Goal: Communication & Community: Answer question/provide support

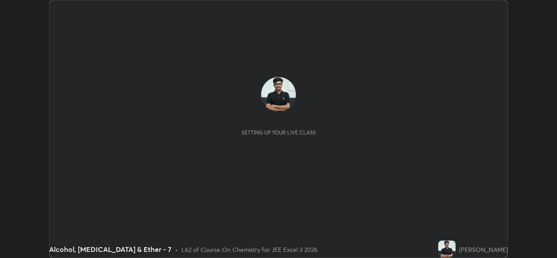
scroll to position [258, 556]
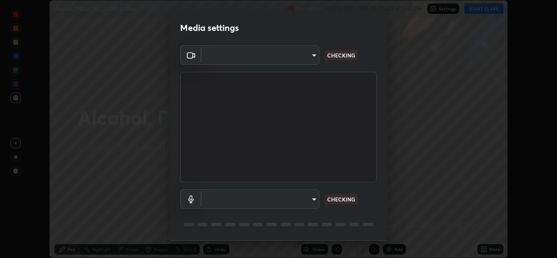
type input "01ba4e230c86726ed3cc2c83bf33541f2a1f81fc79d1918fb88ff4b5df00a70d"
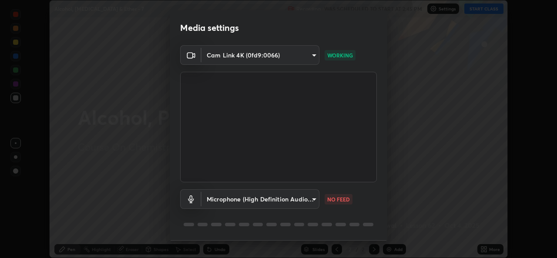
click at [290, 204] on body "Erase all Alcohol, [MEDICAL_DATA] & Ether - 7 Recording WAS SCHEDULED TO START …" at bounding box center [278, 129] width 557 height 258
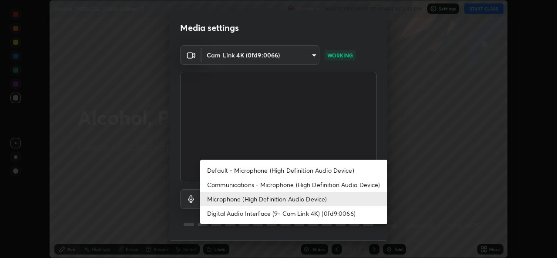
click at [263, 172] on li "Default - Microphone (High Definition Audio Device)" at bounding box center [293, 170] width 187 height 14
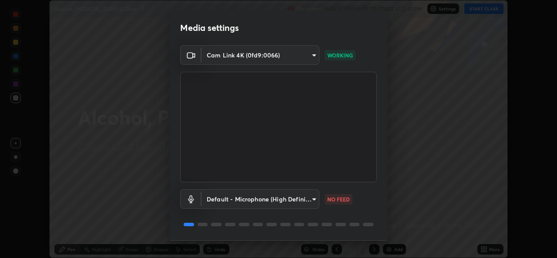
click at [265, 197] on body "Erase all Alcohol, [MEDICAL_DATA] & Ether - 7 Recording WAS SCHEDULED TO START …" at bounding box center [278, 129] width 557 height 258
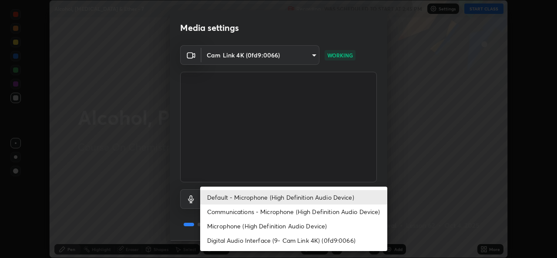
click at [253, 229] on li "Microphone (High Definition Audio Device)" at bounding box center [293, 226] width 187 height 14
type input "49b0a6df07a429b4aa0e143735b31e2a272de4ae34d33bd193cbc4de7c554cfd"
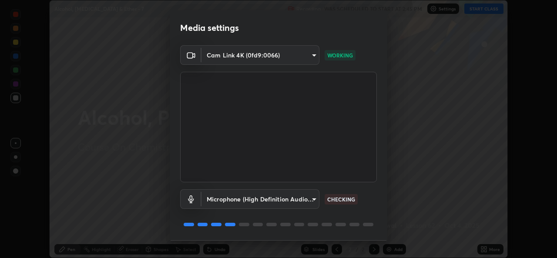
scroll to position [27, 0]
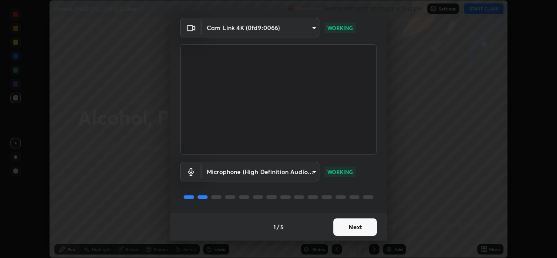
click at [356, 230] on button "Next" at bounding box center [354, 226] width 43 height 17
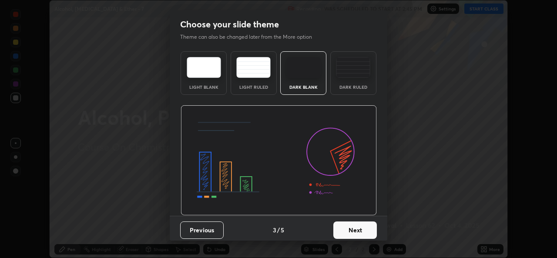
click at [351, 228] on button "Next" at bounding box center [354, 229] width 43 height 17
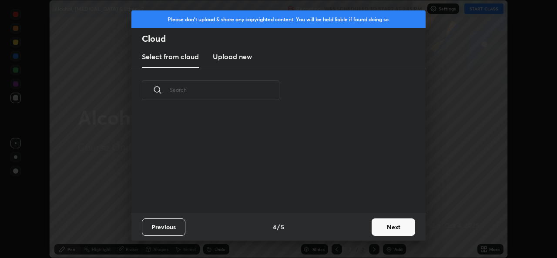
click at [352, 230] on div "Previous 4 / 5 Next" at bounding box center [278, 227] width 294 height 28
click at [389, 221] on button "Next" at bounding box center [392, 226] width 43 height 17
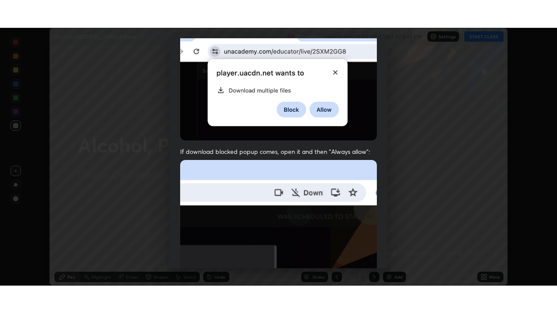
scroll to position [205, 0]
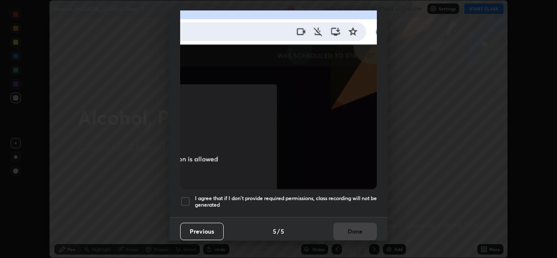
click at [181, 196] on div at bounding box center [185, 201] width 10 height 10
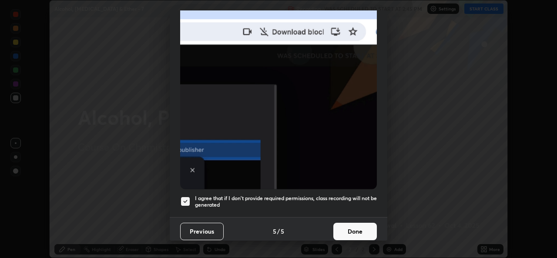
click at [359, 229] on button "Done" at bounding box center [354, 231] width 43 height 17
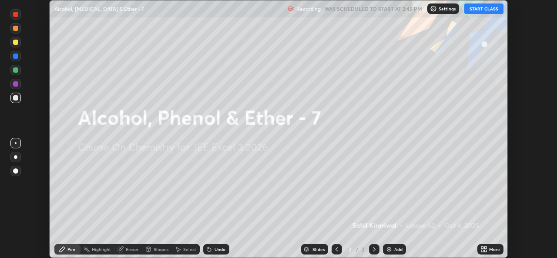
click at [491, 250] on div "More" at bounding box center [494, 249] width 11 height 4
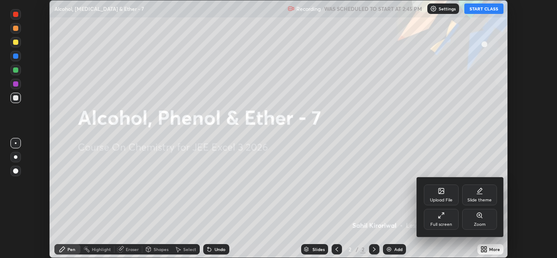
click at [442, 222] on div "Full screen" at bounding box center [441, 224] width 22 height 4
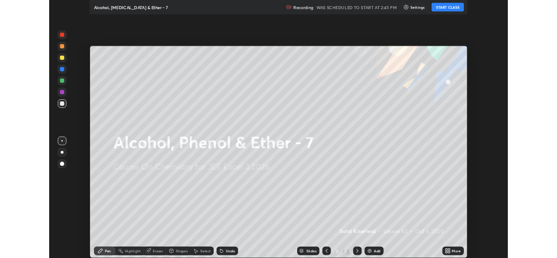
scroll to position [313, 557]
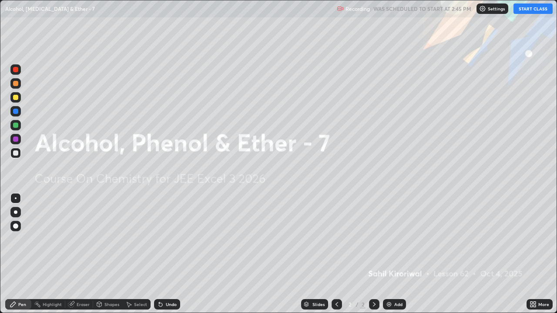
click at [532, 8] on button "START CLASS" at bounding box center [532, 8] width 39 height 10
click at [398, 257] on div "Add" at bounding box center [394, 304] width 23 height 10
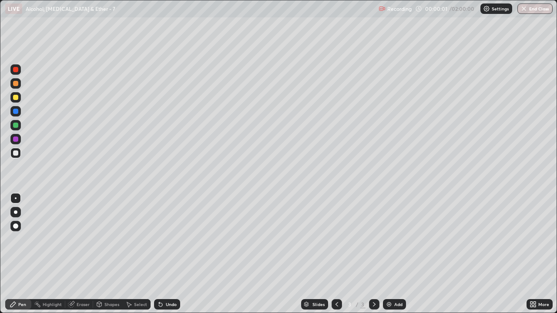
click at [14, 96] on div at bounding box center [15, 97] width 5 height 5
click at [17, 97] on div at bounding box center [15, 97] width 5 height 5
click at [168, 257] on div "Undo" at bounding box center [171, 304] width 11 height 4
click at [171, 257] on div "Undo" at bounding box center [171, 304] width 11 height 4
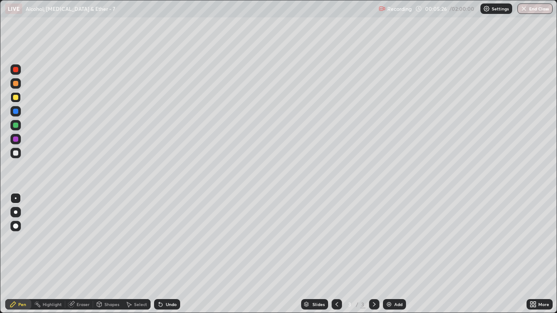
click at [393, 257] on div "Add" at bounding box center [394, 304] width 23 height 10
click at [373, 257] on icon at bounding box center [374, 304] width 7 height 7
click at [390, 257] on div "Add" at bounding box center [394, 304] width 23 height 10
click at [178, 257] on div "Undo" at bounding box center [167, 304] width 26 height 10
click at [166, 257] on div "Undo" at bounding box center [171, 304] width 11 height 4
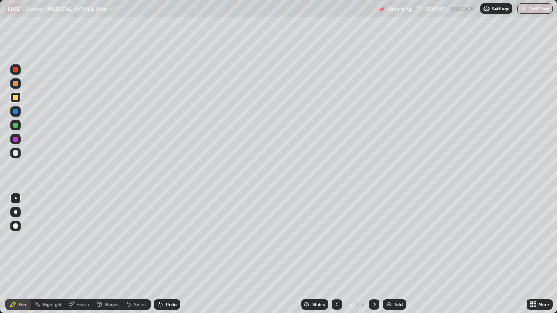
click at [394, 257] on div "Add" at bounding box center [394, 304] width 23 height 10
click at [399, 257] on div "Add" at bounding box center [398, 304] width 8 height 4
click at [397, 257] on div "Add" at bounding box center [398, 304] width 8 height 4
click at [389, 257] on img at bounding box center [388, 304] width 7 height 7
click at [167, 257] on div "Undo" at bounding box center [171, 304] width 11 height 4
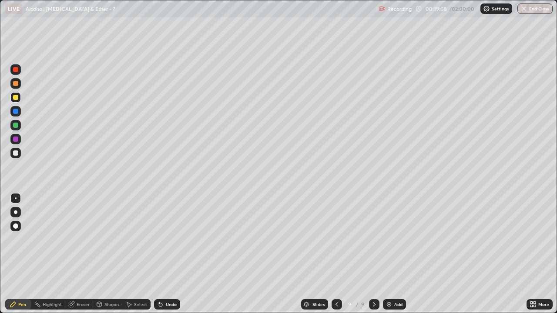
click at [167, 257] on div "Undo" at bounding box center [171, 304] width 11 height 4
click at [171, 257] on div "Undo" at bounding box center [171, 304] width 11 height 4
click at [178, 257] on div "Undo" at bounding box center [167, 304] width 26 height 10
click at [168, 257] on div "Undo" at bounding box center [171, 304] width 11 height 4
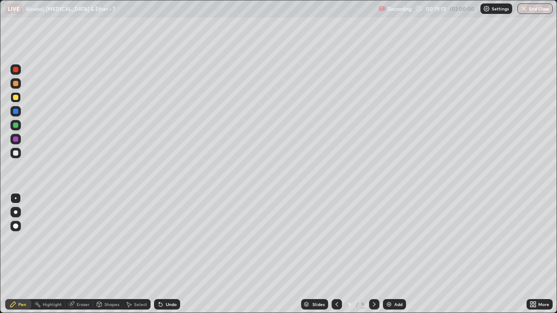
click at [169, 257] on div "Undo" at bounding box center [171, 304] width 11 height 4
click at [396, 257] on div "Add" at bounding box center [398, 304] width 8 height 4
click at [15, 98] on div at bounding box center [15, 97] width 5 height 5
click at [176, 257] on div "Undo" at bounding box center [167, 304] width 26 height 10
click at [166, 257] on div "Undo" at bounding box center [171, 304] width 11 height 4
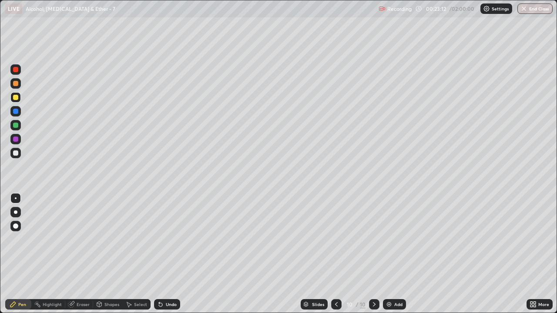
click at [164, 257] on div "Undo" at bounding box center [167, 304] width 26 height 10
click at [162, 257] on icon at bounding box center [160, 304] width 7 height 7
click at [164, 257] on div "Undo" at bounding box center [167, 304] width 26 height 10
click at [161, 257] on div "Undo" at bounding box center [167, 304] width 26 height 10
click at [166, 257] on div "Undo" at bounding box center [171, 304] width 11 height 4
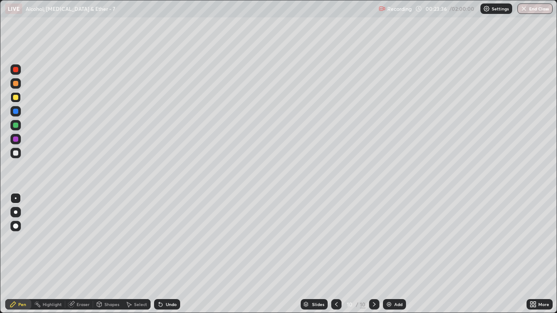
click at [166, 257] on div "Undo" at bounding box center [171, 304] width 11 height 4
click at [391, 257] on div "Add" at bounding box center [394, 304] width 23 height 10
click at [171, 257] on div "Undo" at bounding box center [171, 304] width 11 height 4
click at [167, 257] on div "Undo" at bounding box center [171, 304] width 11 height 4
click at [170, 257] on div "Undo" at bounding box center [167, 304] width 26 height 10
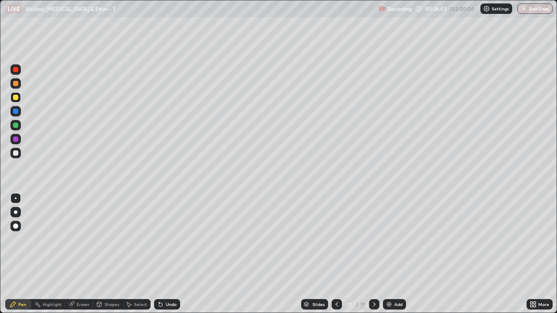
click at [169, 257] on div "Undo" at bounding box center [171, 304] width 11 height 4
click at [167, 257] on div "Undo" at bounding box center [171, 304] width 11 height 4
click at [336, 257] on icon at bounding box center [336, 304] width 7 height 7
click at [371, 257] on icon at bounding box center [374, 304] width 7 height 7
click at [167, 257] on div "Undo" at bounding box center [171, 304] width 11 height 4
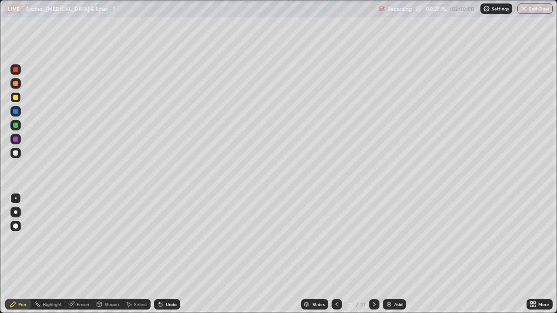
click at [334, 257] on icon at bounding box center [336, 304] width 7 height 7
click at [373, 257] on icon at bounding box center [374, 304] width 7 height 7
click at [82, 257] on div "Eraser" at bounding box center [83, 304] width 13 height 4
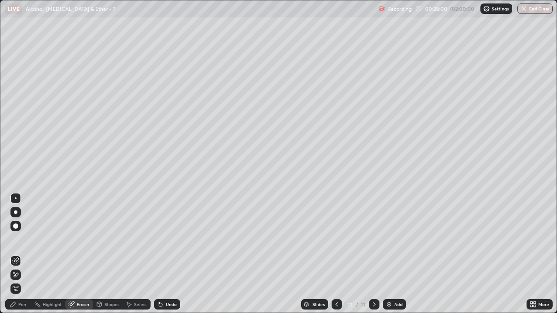
click at [18, 257] on div "Pen" at bounding box center [18, 304] width 26 height 10
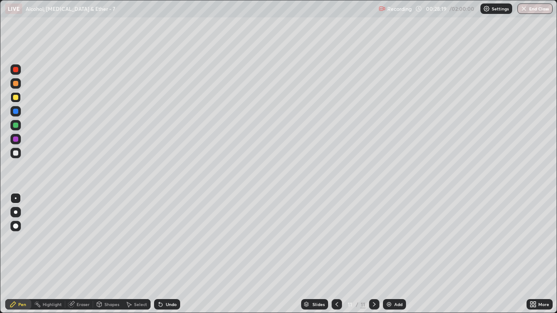
click at [77, 257] on div "Eraser" at bounding box center [83, 304] width 13 height 4
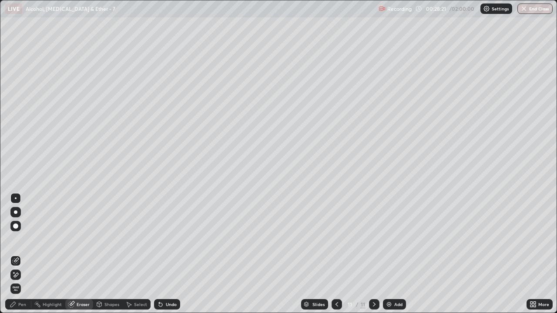
click at [336, 257] on icon at bounding box center [336, 304] width 7 height 7
click at [373, 257] on icon at bounding box center [374, 304] width 7 height 7
click at [19, 257] on div "Pen" at bounding box center [18, 304] width 26 height 10
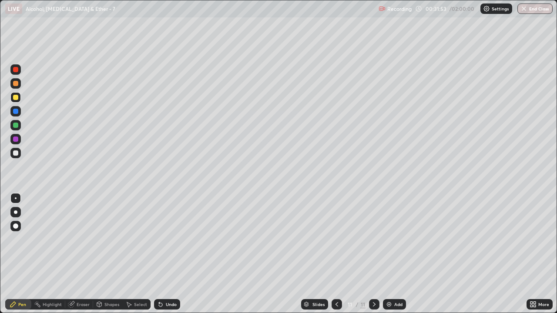
click at [395, 257] on div "Add" at bounding box center [398, 304] width 8 height 4
click at [171, 257] on div "Undo" at bounding box center [167, 304] width 26 height 10
click at [170, 257] on div "Undo" at bounding box center [171, 304] width 11 height 4
click at [167, 257] on div "Undo" at bounding box center [167, 304] width 26 height 10
click at [336, 257] on icon at bounding box center [336, 304] width 7 height 7
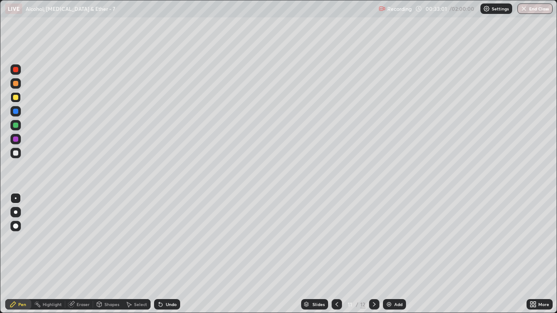
click at [333, 257] on icon at bounding box center [336, 304] width 7 height 7
click at [373, 257] on icon at bounding box center [374, 304] width 7 height 7
click at [373, 257] on icon at bounding box center [374, 304] width 3 height 4
click at [392, 257] on div "Add" at bounding box center [394, 304] width 23 height 10
click at [171, 257] on div "Undo" at bounding box center [171, 304] width 11 height 4
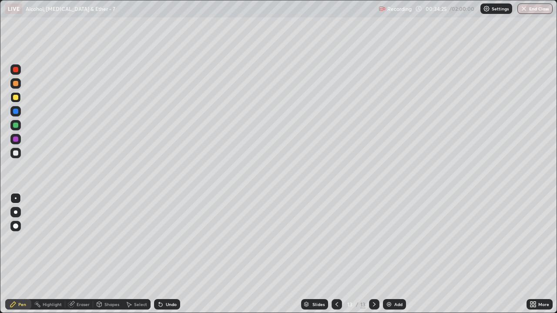
click at [170, 257] on div "Undo" at bounding box center [171, 304] width 11 height 4
click at [164, 257] on div "Undo" at bounding box center [167, 304] width 26 height 10
click at [168, 257] on div "Undo" at bounding box center [171, 304] width 11 height 4
click at [167, 257] on div "Undo" at bounding box center [171, 304] width 11 height 4
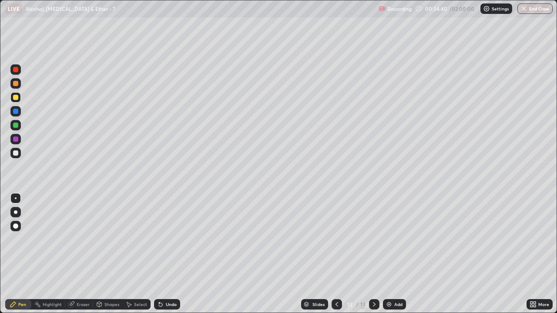
click at [166, 257] on div "Undo" at bounding box center [171, 304] width 11 height 4
click at [168, 257] on div "Undo" at bounding box center [167, 304] width 26 height 10
click at [331, 257] on div at bounding box center [336, 304] width 10 height 10
click at [336, 257] on icon at bounding box center [336, 304] width 7 height 7
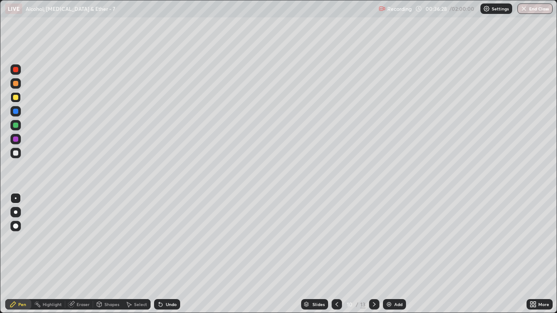
click at [373, 257] on icon at bounding box center [374, 304] width 7 height 7
click at [394, 257] on div "Add" at bounding box center [398, 304] width 8 height 4
click at [336, 257] on icon at bounding box center [336, 304] width 7 height 7
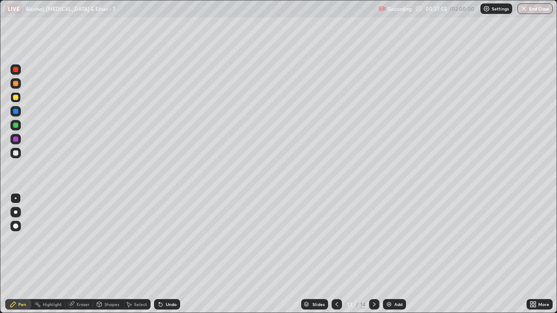
click at [390, 257] on img at bounding box center [388, 304] width 7 height 7
click at [168, 257] on div "Undo" at bounding box center [171, 304] width 11 height 4
click at [163, 257] on div "Undo" at bounding box center [167, 304] width 26 height 10
click at [164, 257] on div "Undo" at bounding box center [167, 304] width 26 height 10
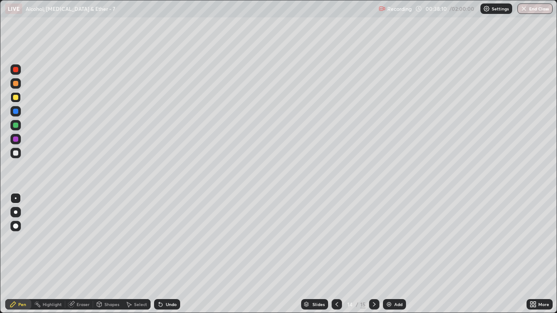
click at [163, 257] on div "Undo" at bounding box center [167, 304] width 26 height 10
click at [164, 257] on div "Undo" at bounding box center [167, 304] width 26 height 10
click at [131, 257] on icon at bounding box center [128, 304] width 7 height 7
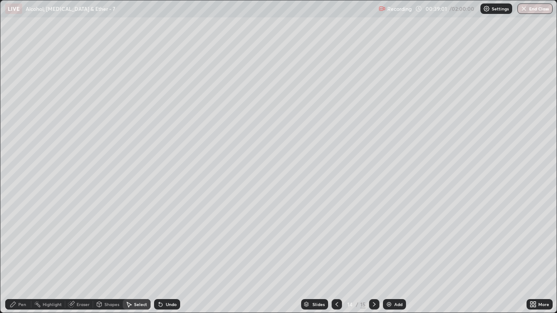
click at [108, 257] on div "Shapes" at bounding box center [111, 304] width 15 height 4
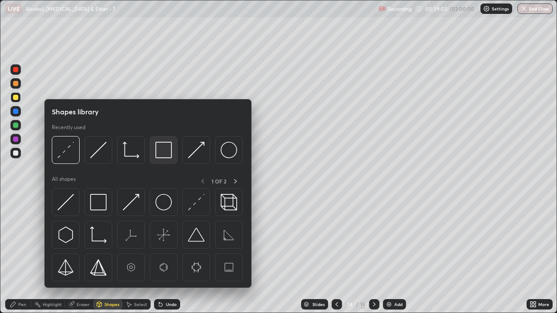
click at [164, 148] on img at bounding box center [163, 150] width 17 height 17
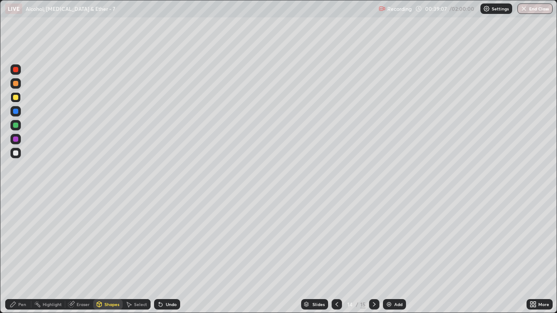
click at [169, 257] on div "Undo" at bounding box center [171, 304] width 11 height 4
click at [162, 257] on icon at bounding box center [160, 304] width 7 height 7
click at [20, 257] on div at bounding box center [16, 179] width 14 height 233
click at [373, 257] on icon at bounding box center [374, 304] width 7 height 7
click at [166, 257] on div "Undo" at bounding box center [171, 304] width 11 height 4
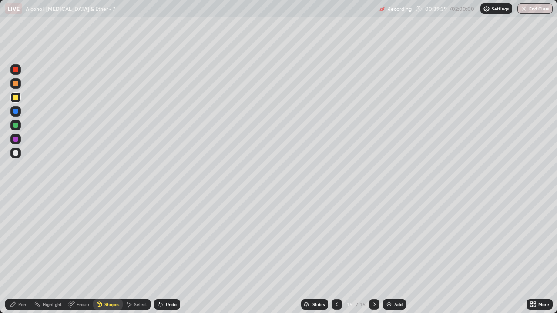
click at [17, 257] on div "Pen" at bounding box center [18, 304] width 26 height 10
click at [168, 257] on div "Undo" at bounding box center [171, 304] width 11 height 4
click at [336, 257] on icon at bounding box center [336, 304] width 7 height 7
click at [373, 257] on icon at bounding box center [374, 304] width 7 height 7
click at [104, 257] on div "Shapes" at bounding box center [111, 304] width 15 height 4
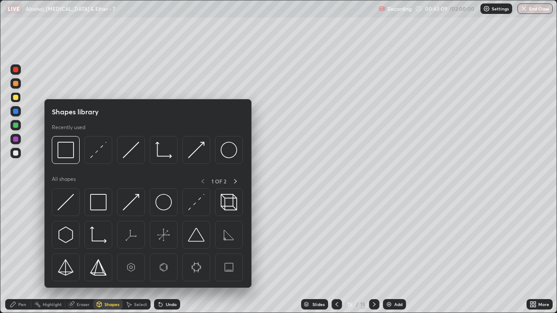
click at [79, 257] on div "Eraser" at bounding box center [83, 304] width 13 height 4
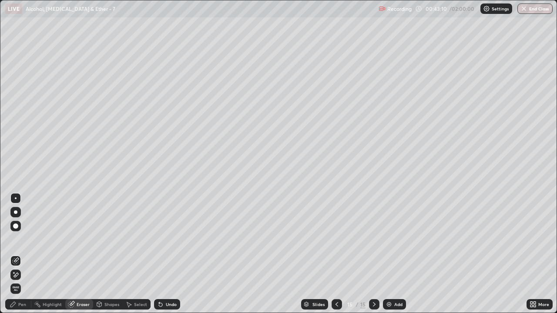
click at [23, 257] on div "Pen" at bounding box center [18, 304] width 26 height 10
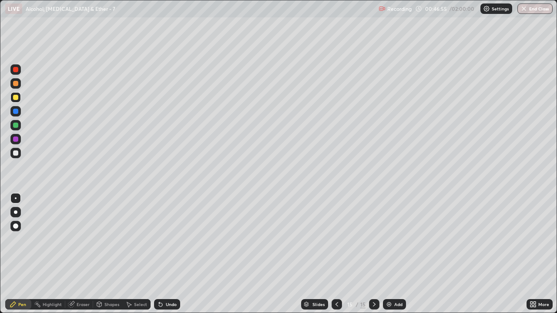
click at [394, 257] on div "Add" at bounding box center [394, 304] width 23 height 10
click at [18, 99] on div at bounding box center [15, 97] width 5 height 5
click at [166, 257] on div "Undo" at bounding box center [171, 304] width 11 height 4
click at [163, 257] on div "Undo" at bounding box center [167, 304] width 26 height 10
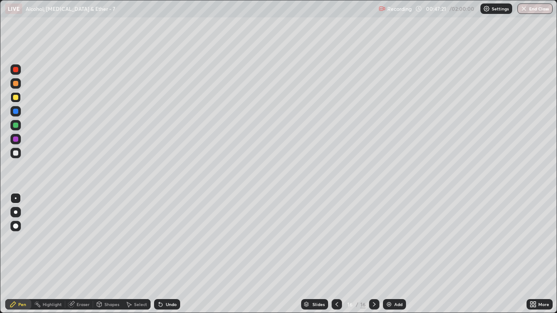
click at [163, 257] on icon at bounding box center [160, 304] width 7 height 7
click at [170, 257] on div "Undo" at bounding box center [171, 304] width 11 height 4
click at [172, 257] on div "Undo" at bounding box center [171, 304] width 11 height 4
click at [166, 257] on div "Undo" at bounding box center [171, 304] width 11 height 4
click at [164, 257] on div "Undo" at bounding box center [167, 304] width 26 height 10
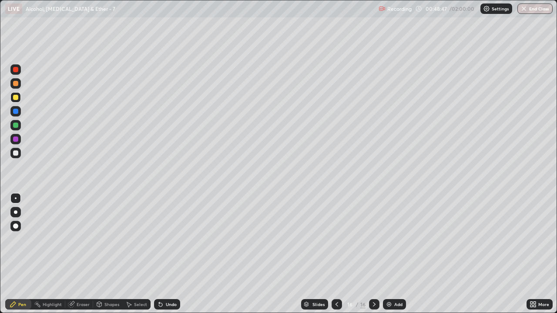
click at [164, 257] on div "Undo" at bounding box center [167, 304] width 26 height 10
click at [78, 257] on div "Eraser" at bounding box center [83, 304] width 13 height 4
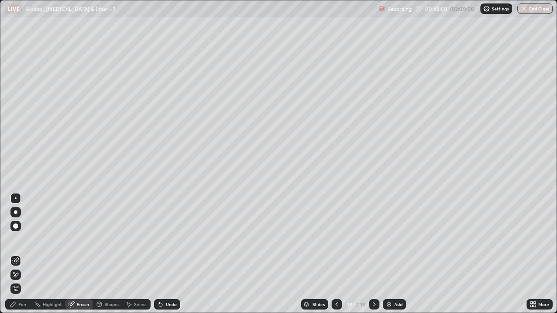
click at [27, 257] on div "Pen" at bounding box center [18, 304] width 26 height 10
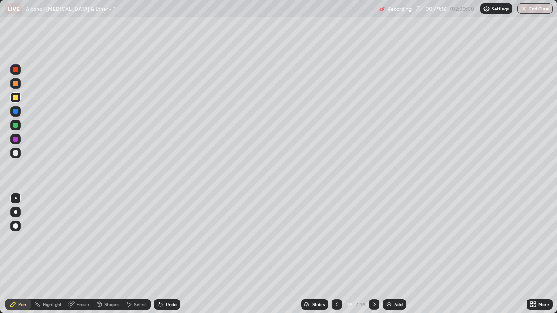
click at [333, 257] on icon at bounding box center [336, 304] width 7 height 7
click at [331, 257] on div at bounding box center [336, 304] width 10 height 10
click at [335, 257] on div at bounding box center [336, 304] width 10 height 10
click at [337, 257] on icon at bounding box center [336, 304] width 7 height 7
click at [336, 257] on div at bounding box center [336, 304] width 10 height 10
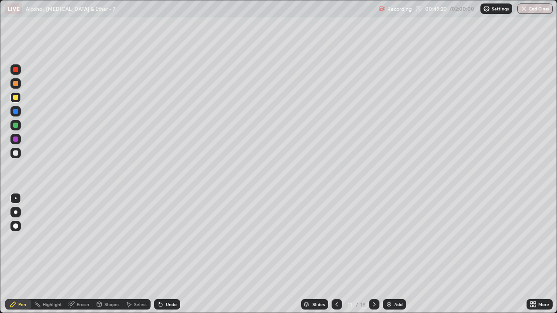
click at [336, 257] on icon at bounding box center [336, 304] width 7 height 7
click at [374, 257] on div at bounding box center [374, 304] width 10 height 10
click at [373, 257] on icon at bounding box center [374, 304] width 7 height 7
click at [370, 257] on div at bounding box center [374, 304] width 10 height 10
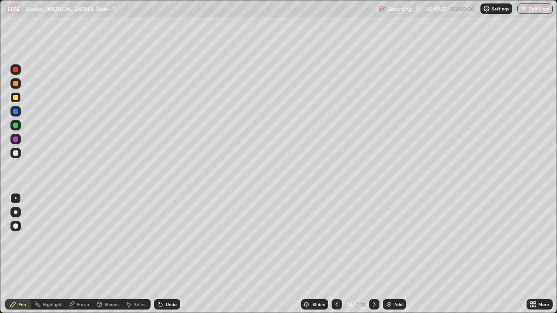
click at [373, 257] on icon at bounding box center [374, 304] width 7 height 7
click at [372, 257] on icon at bounding box center [374, 304] width 7 height 7
click at [164, 257] on div "Undo" at bounding box center [167, 304] width 26 height 10
click at [166, 257] on div "Undo" at bounding box center [171, 304] width 11 height 4
click at [393, 257] on div "Add" at bounding box center [394, 304] width 23 height 10
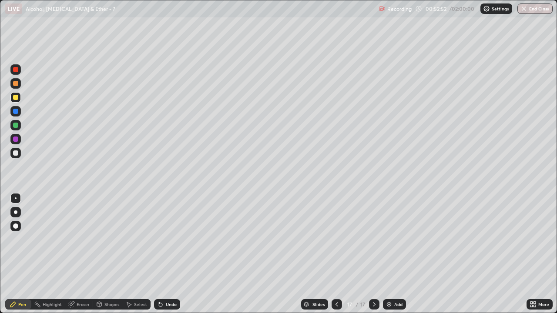
click at [170, 257] on div "Undo" at bounding box center [167, 304] width 26 height 10
click at [167, 257] on div "Undo" at bounding box center [171, 304] width 11 height 4
click at [335, 257] on icon at bounding box center [336, 304] width 3 height 4
click at [334, 257] on icon at bounding box center [336, 304] width 7 height 7
click at [373, 257] on icon at bounding box center [374, 304] width 3 height 4
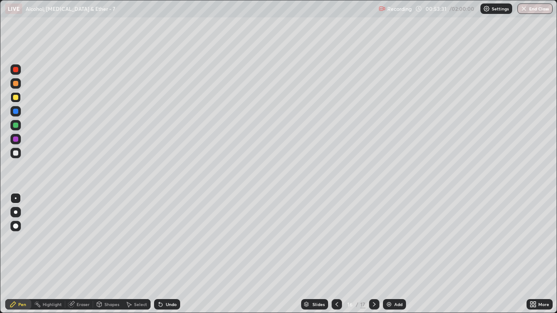
click at [373, 257] on icon at bounding box center [374, 304] width 7 height 7
click at [370, 257] on div at bounding box center [374, 304] width 10 height 10
click at [167, 257] on div "Undo" at bounding box center [171, 304] width 11 height 4
click at [166, 257] on div "Undo" at bounding box center [171, 304] width 11 height 4
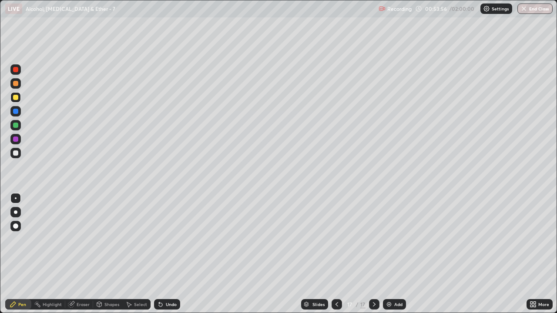
click at [164, 257] on div "Undo" at bounding box center [167, 304] width 26 height 10
click at [162, 257] on icon at bounding box center [160, 304] width 7 height 7
click at [170, 257] on div "Undo" at bounding box center [171, 304] width 11 height 4
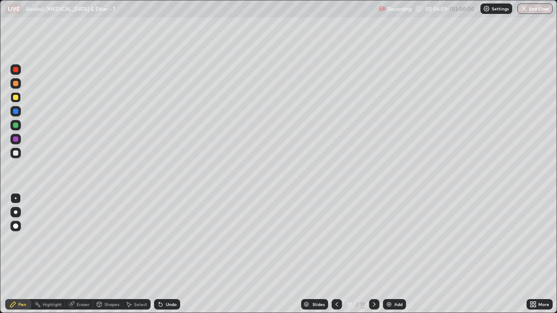
click at [166, 257] on div "Undo" at bounding box center [171, 304] width 11 height 4
click at [17, 157] on div at bounding box center [15, 153] width 10 height 10
click at [395, 257] on div "Add" at bounding box center [398, 304] width 8 height 4
click at [335, 257] on icon at bounding box center [336, 304] width 7 height 7
click at [333, 257] on icon at bounding box center [336, 304] width 7 height 7
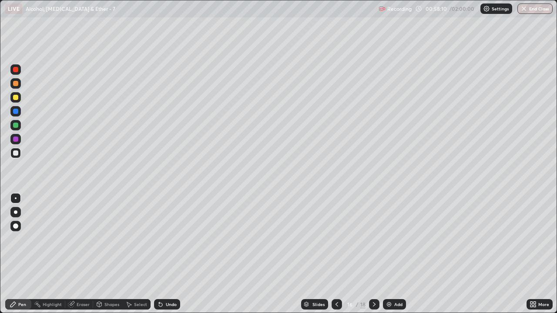
click at [374, 257] on icon at bounding box center [374, 304] width 7 height 7
click at [333, 257] on icon at bounding box center [336, 304] width 7 height 7
click at [371, 257] on div at bounding box center [374, 304] width 10 height 10
click at [372, 257] on icon at bounding box center [374, 304] width 7 height 7
click at [167, 257] on div "Undo" at bounding box center [171, 304] width 11 height 4
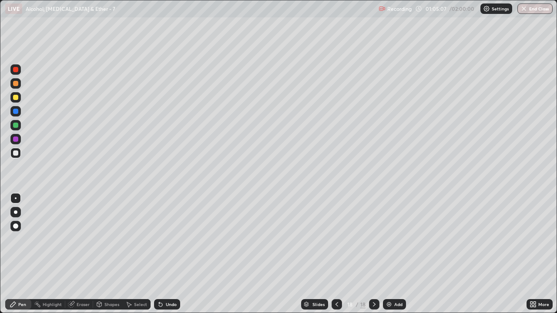
click at [167, 257] on div "Undo" at bounding box center [167, 304] width 26 height 10
click at [16, 98] on div at bounding box center [15, 97] width 5 height 5
click at [172, 257] on div "Undo" at bounding box center [167, 304] width 26 height 10
click at [169, 257] on div "Undo" at bounding box center [167, 304] width 26 height 10
click at [167, 257] on div "Undo" at bounding box center [171, 304] width 11 height 4
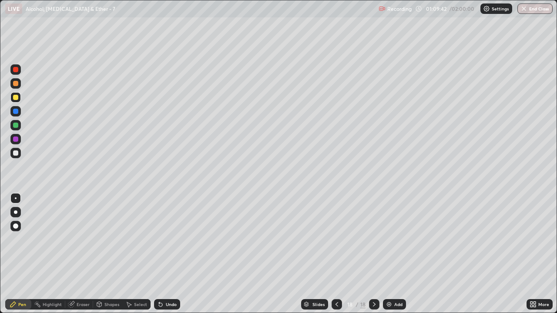
click at [394, 257] on div "Add" at bounding box center [398, 304] width 8 height 4
click at [166, 257] on div "Undo" at bounding box center [171, 304] width 11 height 4
click at [164, 257] on div "Undo" at bounding box center [167, 304] width 26 height 10
click at [163, 257] on icon at bounding box center [160, 304] width 7 height 7
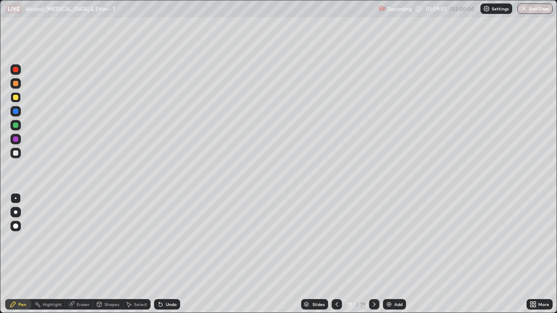
click at [163, 257] on icon at bounding box center [160, 304] width 7 height 7
click at [164, 257] on div "Undo" at bounding box center [167, 304] width 26 height 10
click at [160, 257] on div "Undo" at bounding box center [167, 304] width 26 height 10
click at [134, 257] on div "Select" at bounding box center [140, 304] width 13 height 4
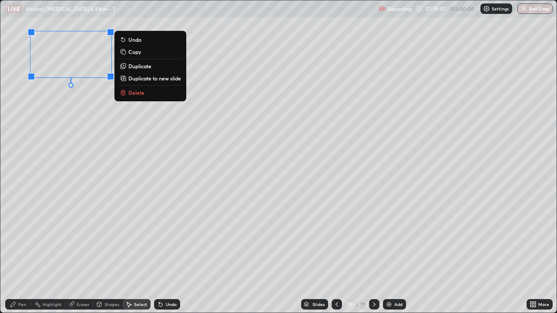
click at [40, 251] on div "0 ° Undo Copy Duplicate Duplicate to new slide Delete" at bounding box center [278, 156] width 556 height 312
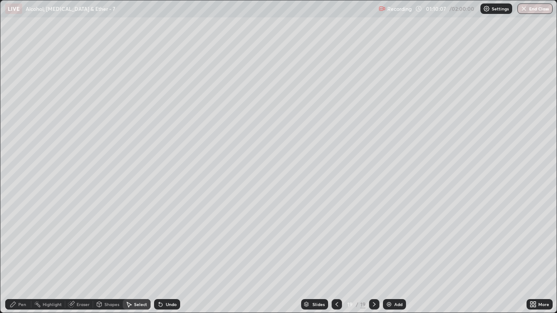
click at [20, 257] on div "Pen" at bounding box center [22, 304] width 8 height 4
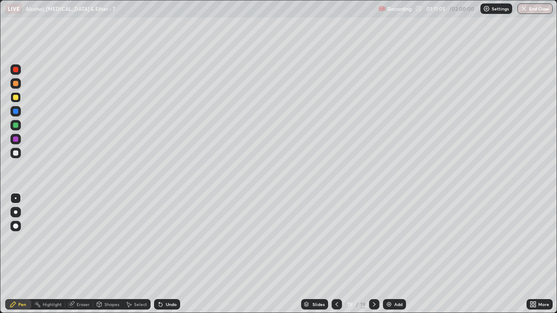
click at [167, 257] on div "Undo" at bounding box center [167, 304] width 26 height 10
click at [166, 257] on div "Undo" at bounding box center [171, 304] width 11 height 4
click at [168, 257] on div "Undo" at bounding box center [167, 304] width 26 height 10
click at [170, 257] on div "Undo" at bounding box center [171, 304] width 11 height 4
click at [333, 257] on icon at bounding box center [336, 304] width 7 height 7
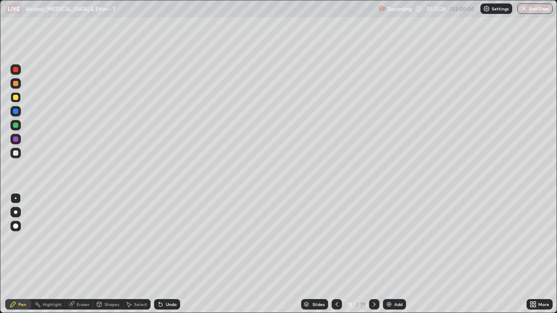
click at [373, 257] on icon at bounding box center [374, 304] width 7 height 7
click at [133, 257] on div "Select" at bounding box center [137, 304] width 28 height 10
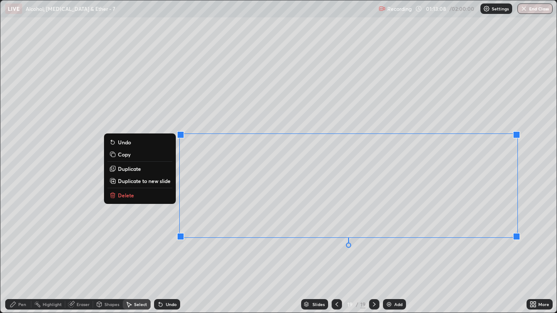
click at [154, 183] on p "Duplicate to new slide" at bounding box center [144, 180] width 53 height 7
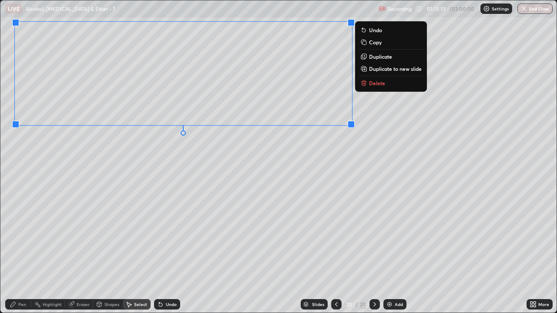
click at [179, 198] on div "0 ° Undo Copy Duplicate Duplicate to new slide Delete" at bounding box center [278, 156] width 556 height 312
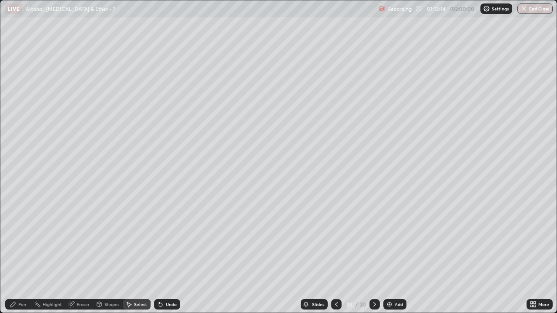
click at [15, 257] on icon at bounding box center [13, 304] width 7 height 7
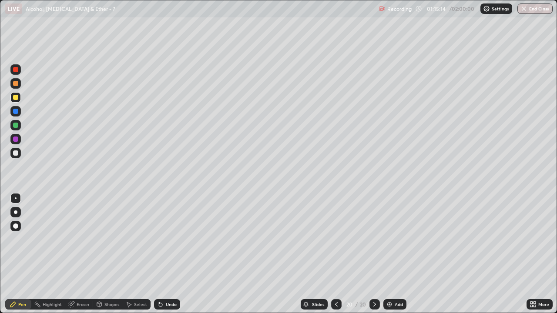
click at [535, 257] on icon at bounding box center [534, 306] width 2 height 2
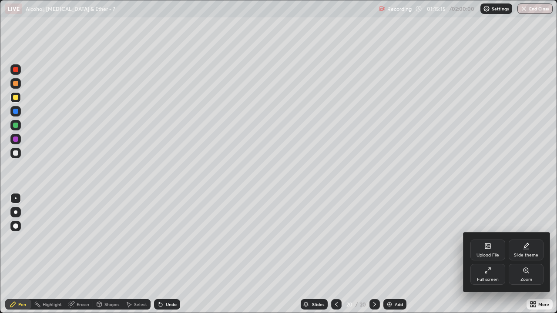
click at [483, 257] on div "Full screen" at bounding box center [487, 274] width 35 height 21
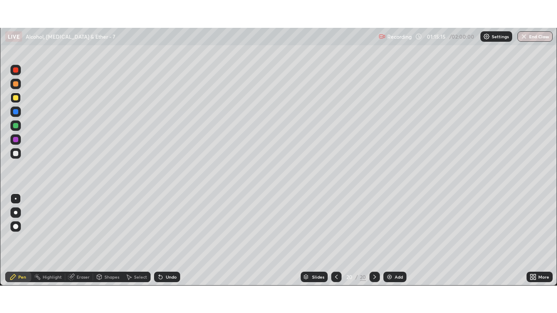
scroll to position [43238, 42939]
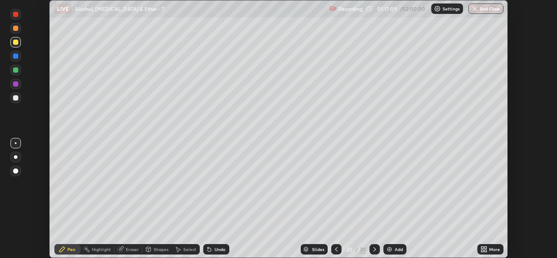
click at [484, 247] on icon at bounding box center [483, 249] width 7 height 7
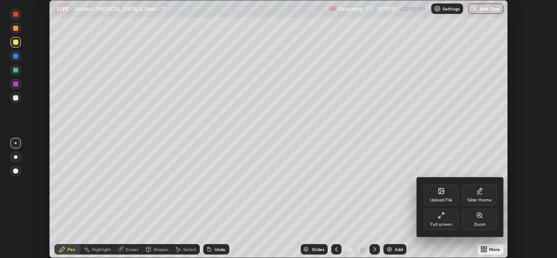
click at [437, 218] on div "Full screen" at bounding box center [441, 219] width 35 height 21
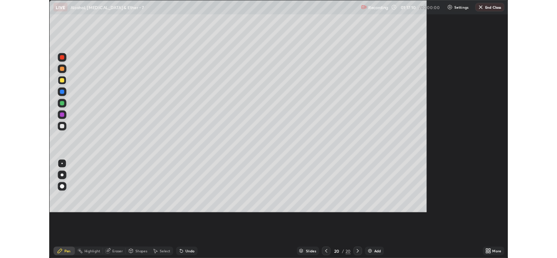
scroll to position [313, 557]
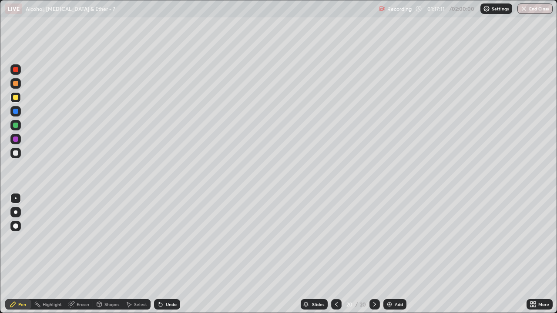
click at [392, 257] on div "Add" at bounding box center [394, 304] width 23 height 10
click at [19, 97] on div at bounding box center [15, 97] width 10 height 10
click at [166, 257] on div "Undo" at bounding box center [171, 304] width 11 height 4
click at [164, 257] on div "Undo" at bounding box center [167, 304] width 26 height 10
click at [15, 100] on div at bounding box center [15, 97] width 5 height 5
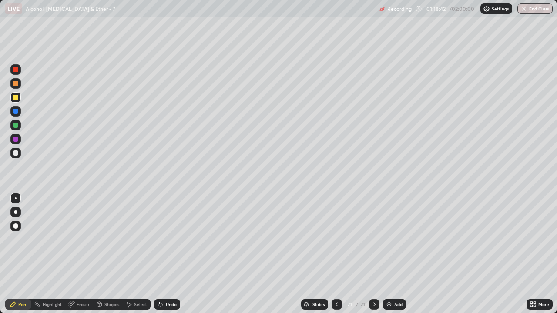
click at [17, 81] on div at bounding box center [15, 83] width 5 height 5
click at [172, 257] on div "Undo" at bounding box center [167, 304] width 26 height 10
click at [171, 257] on div "Undo" at bounding box center [171, 304] width 11 height 4
click at [170, 257] on div "Undo" at bounding box center [171, 304] width 11 height 4
click at [168, 257] on div "Undo" at bounding box center [171, 304] width 11 height 4
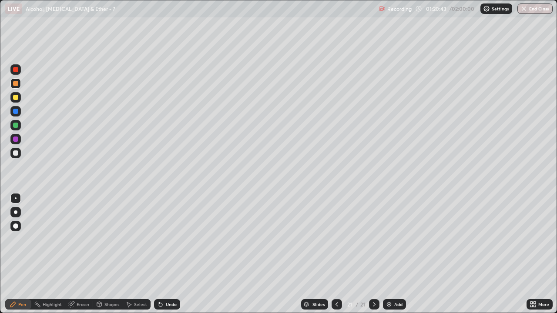
click at [167, 257] on div "Undo" at bounding box center [171, 304] width 11 height 4
click at [166, 257] on div "Undo" at bounding box center [171, 304] width 11 height 4
click at [165, 257] on div "Undo" at bounding box center [167, 304] width 26 height 10
click at [162, 257] on icon at bounding box center [160, 304] width 7 height 7
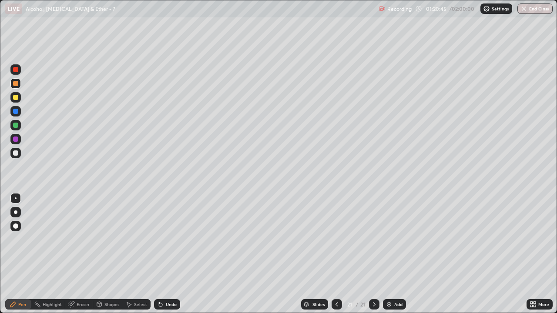
click at [166, 257] on div "Undo" at bounding box center [171, 304] width 11 height 4
click at [168, 257] on div "Undo" at bounding box center [171, 304] width 11 height 4
click at [167, 257] on div "Undo" at bounding box center [171, 304] width 11 height 4
click at [166, 257] on div "Undo" at bounding box center [171, 304] width 11 height 4
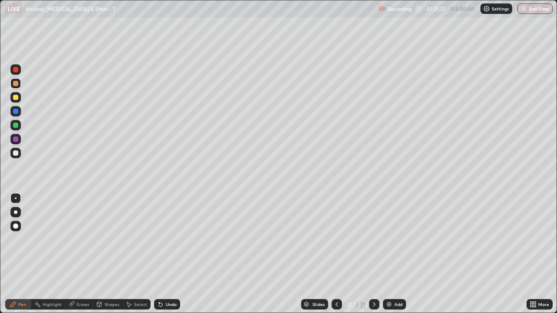
click at [13, 154] on div at bounding box center [15, 152] width 5 height 5
click at [173, 257] on div "Undo" at bounding box center [171, 304] width 11 height 4
click at [170, 257] on div "Undo" at bounding box center [171, 304] width 11 height 4
click at [168, 257] on div "Undo" at bounding box center [171, 304] width 11 height 4
click at [16, 97] on div at bounding box center [15, 97] width 5 height 5
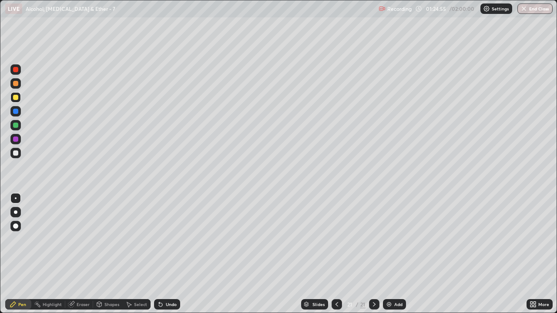
click at [395, 257] on div "Add" at bounding box center [398, 304] width 8 height 4
click at [16, 98] on div at bounding box center [15, 97] width 5 height 5
click at [163, 257] on icon at bounding box center [160, 304] width 7 height 7
click at [164, 257] on div "Undo" at bounding box center [167, 304] width 26 height 10
click at [336, 257] on icon at bounding box center [336, 304] width 7 height 7
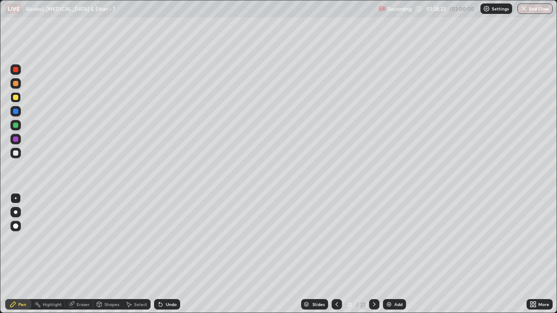
click at [335, 257] on icon at bounding box center [336, 304] width 7 height 7
click at [333, 257] on icon at bounding box center [336, 304] width 7 height 7
click at [331, 257] on div at bounding box center [336, 304] width 10 height 10
click at [374, 257] on icon at bounding box center [374, 304] width 7 height 7
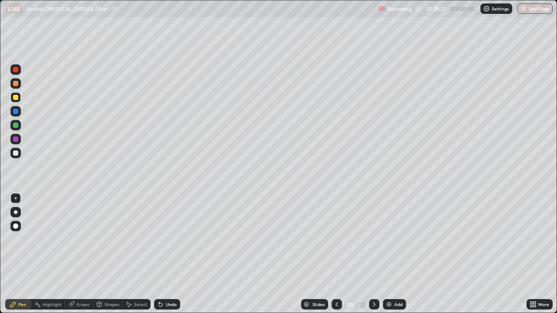
click at [373, 257] on icon at bounding box center [374, 304] width 7 height 7
click at [375, 257] on div at bounding box center [374, 304] width 10 height 10
click at [373, 257] on icon at bounding box center [374, 304] width 7 height 7
click at [392, 257] on div "Add" at bounding box center [394, 304] width 23 height 10
click at [167, 257] on div "Undo" at bounding box center [171, 304] width 11 height 4
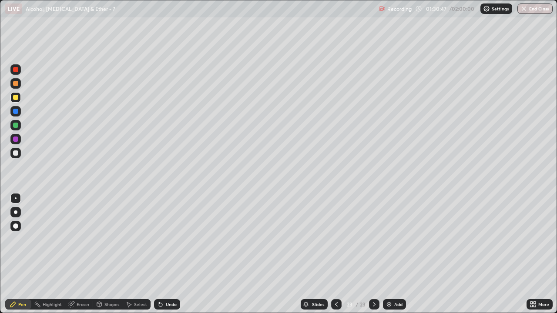
click at [81, 257] on div "Eraser" at bounding box center [83, 304] width 13 height 4
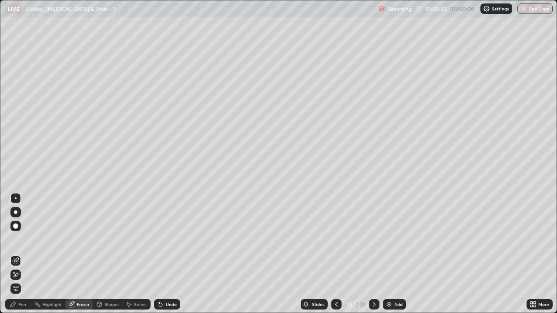
click at [14, 257] on icon at bounding box center [13, 304] width 7 height 7
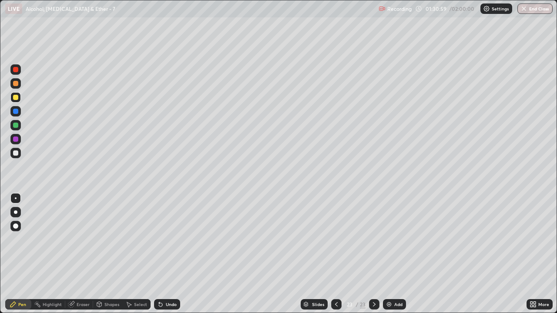
click at [161, 257] on icon at bounding box center [160, 304] width 3 height 3
click at [163, 257] on div "Undo" at bounding box center [167, 304] width 26 height 10
click at [168, 257] on div "Undo" at bounding box center [167, 304] width 26 height 10
click at [164, 257] on div "Undo" at bounding box center [167, 304] width 26 height 10
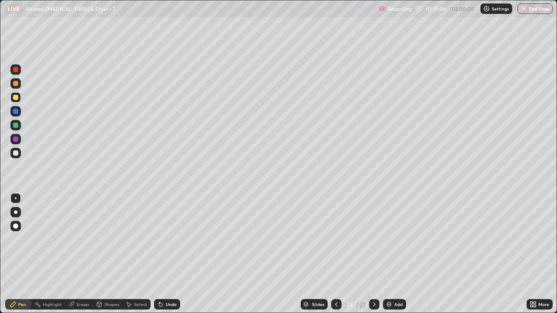
click at [166, 257] on div "Undo" at bounding box center [167, 304] width 26 height 10
click at [162, 257] on icon at bounding box center [160, 304] width 7 height 7
click at [159, 257] on icon at bounding box center [160, 304] width 3 height 3
click at [161, 257] on icon at bounding box center [160, 304] width 7 height 7
click at [162, 257] on icon at bounding box center [160, 304] width 7 height 7
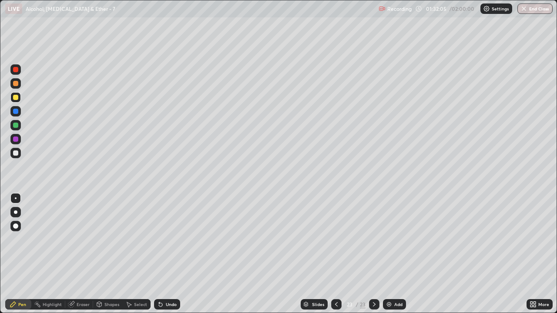
click at [159, 257] on icon at bounding box center [160, 304] width 3 height 3
click at [391, 257] on div "Add" at bounding box center [394, 304] width 23 height 10
click at [17, 155] on div at bounding box center [15, 152] width 5 height 5
click at [16, 95] on div at bounding box center [15, 97] width 5 height 5
click at [159, 257] on icon at bounding box center [160, 304] width 3 height 3
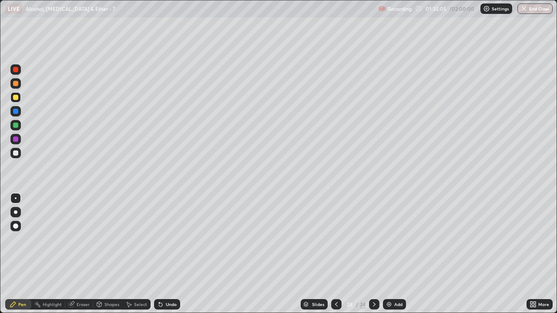
click at [161, 257] on icon at bounding box center [160, 304] width 7 height 7
click at [170, 257] on div "Undo" at bounding box center [171, 304] width 11 height 4
click at [16, 154] on div at bounding box center [15, 152] width 5 height 5
click at [16, 83] on div at bounding box center [15, 83] width 5 height 5
click at [392, 257] on div "Add" at bounding box center [394, 304] width 23 height 10
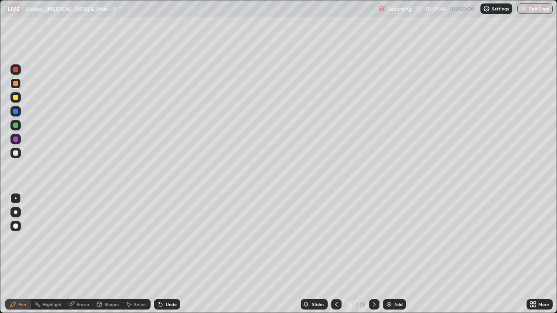
click at [335, 257] on icon at bounding box center [336, 304] width 7 height 7
click at [393, 257] on div "Add" at bounding box center [394, 304] width 23 height 10
click at [170, 257] on div "Undo" at bounding box center [171, 304] width 11 height 4
click at [168, 257] on div "Undo" at bounding box center [171, 304] width 11 height 4
click at [166, 257] on div "Undo" at bounding box center [167, 304] width 26 height 10
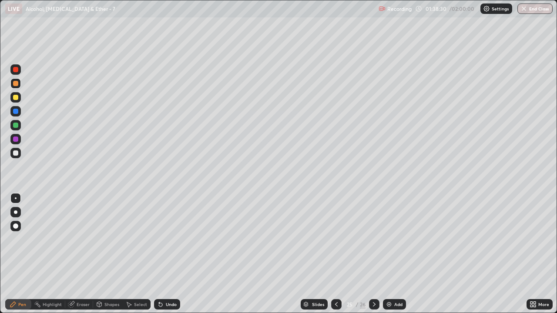
click at [166, 257] on div "Undo" at bounding box center [171, 304] width 11 height 4
click at [307, 55] on button "Undo" at bounding box center [317, 59] width 25 height 10
click at [167, 257] on div "Undo" at bounding box center [171, 304] width 11 height 4
click at [173, 257] on div "Undo" at bounding box center [171, 304] width 11 height 4
click at [171, 257] on div "Undo" at bounding box center [171, 304] width 11 height 4
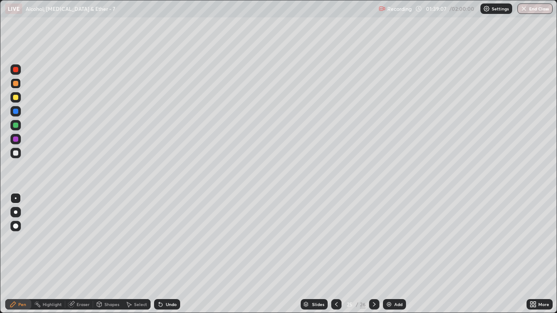
click at [172, 257] on div "Undo" at bounding box center [167, 304] width 26 height 10
click at [85, 257] on div "Eraser" at bounding box center [83, 304] width 13 height 4
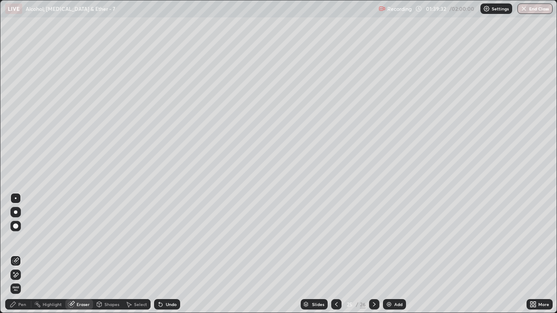
click at [22, 257] on div "Pen" at bounding box center [22, 304] width 8 height 4
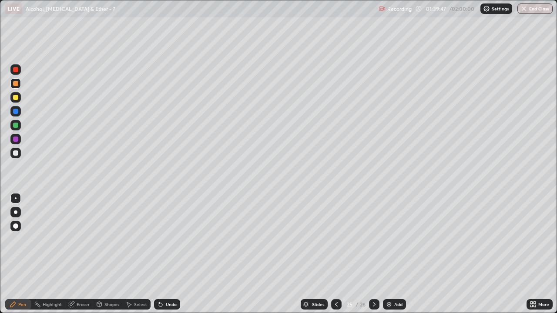
click at [167, 257] on div "Undo" at bounding box center [171, 304] width 11 height 4
click at [166, 257] on div "Undo" at bounding box center [171, 304] width 11 height 4
click at [388, 257] on img at bounding box center [388, 304] width 7 height 7
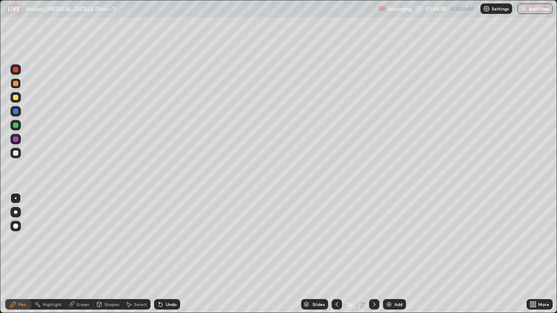
click at [527, 257] on div "More" at bounding box center [539, 304] width 26 height 10
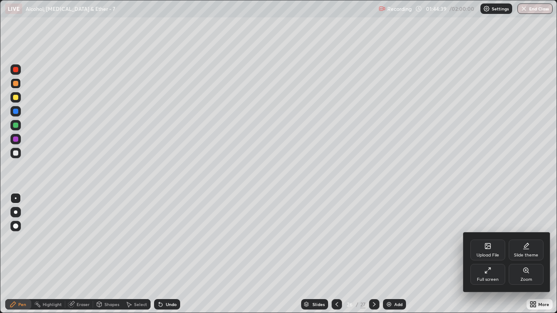
click at [485, 257] on icon at bounding box center [487, 270] width 7 height 7
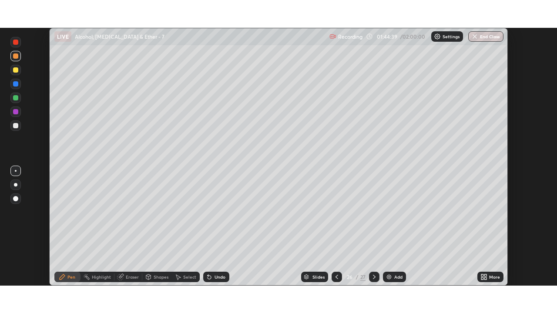
scroll to position [43238, 42939]
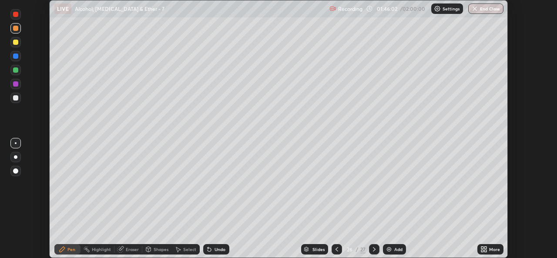
click at [332, 245] on div at bounding box center [336, 249] width 10 height 10
click at [331, 249] on div at bounding box center [336, 249] width 10 height 10
click at [495, 247] on div "More" at bounding box center [494, 249] width 11 height 4
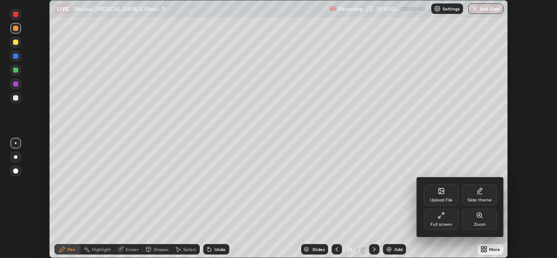
click at [447, 221] on div "Full screen" at bounding box center [441, 219] width 35 height 21
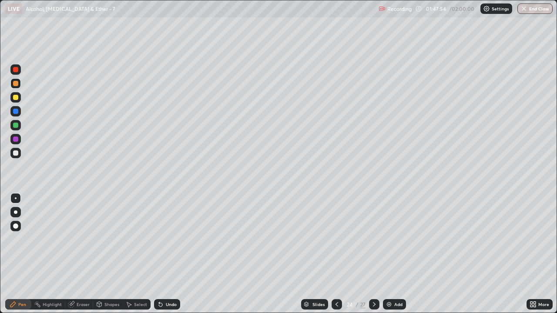
scroll to position [313, 557]
click at [395, 257] on div "Add" at bounding box center [398, 304] width 8 height 4
click at [172, 257] on div "Undo" at bounding box center [171, 304] width 11 height 4
click at [166, 257] on div "Undo" at bounding box center [171, 304] width 11 height 4
click at [333, 257] on icon at bounding box center [336, 304] width 7 height 7
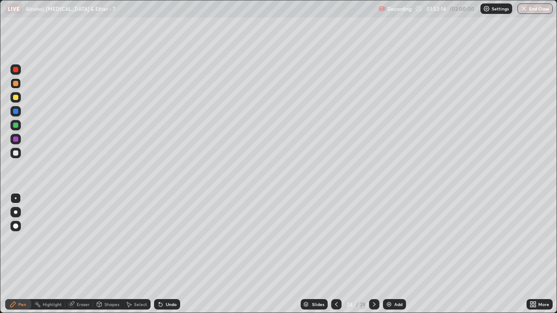
click at [333, 257] on icon at bounding box center [336, 304] width 7 height 7
click at [374, 257] on icon at bounding box center [374, 304] width 7 height 7
click at [373, 257] on icon at bounding box center [374, 304] width 7 height 7
click at [372, 257] on div at bounding box center [374, 304] width 10 height 10
click at [373, 257] on icon at bounding box center [374, 304] width 7 height 7
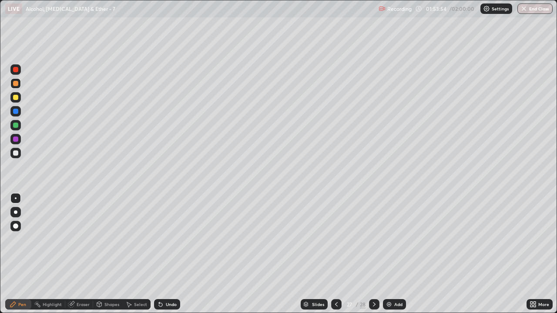
click at [531, 10] on button "End Class" at bounding box center [534, 8] width 35 height 10
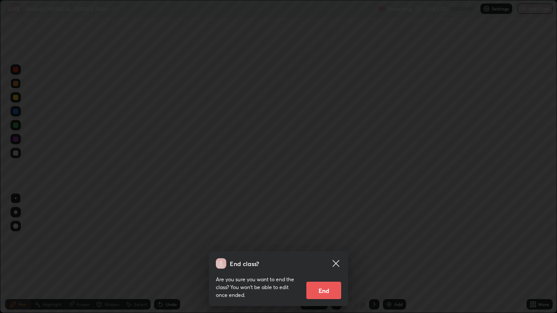
click at [316, 257] on button "End" at bounding box center [323, 290] width 35 height 17
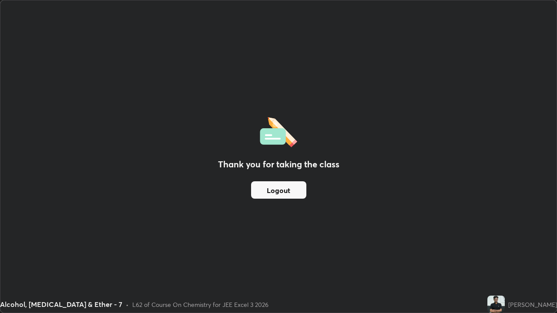
click at [273, 189] on button "Logout" at bounding box center [278, 189] width 55 height 17
